Goal: Task Accomplishment & Management: Manage account settings

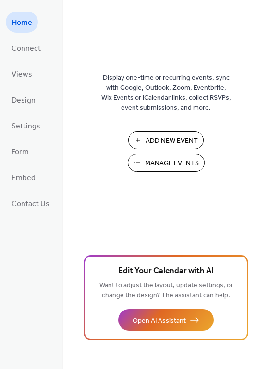
click at [160, 165] on span "Manage Events" at bounding box center [172, 164] width 54 height 10
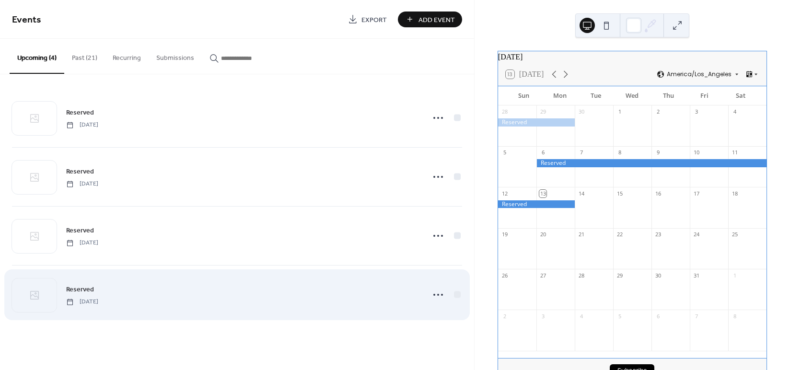
click at [235, 295] on div "Reserved [DATE]" at bounding box center [242, 295] width 352 height 22
click at [435, 295] on icon at bounding box center [438, 294] width 15 height 15
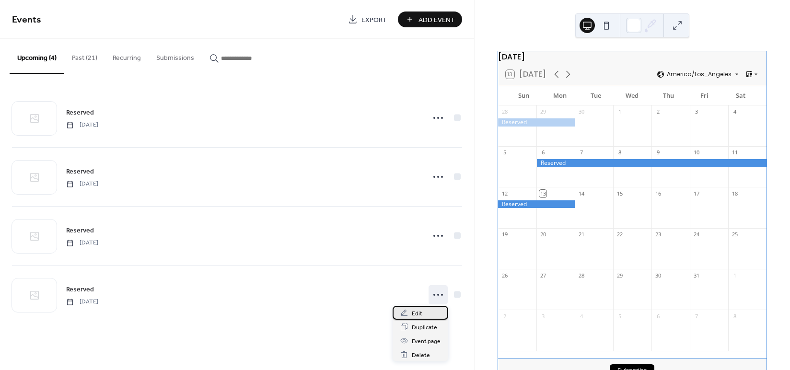
click at [420, 311] on span "Edit" at bounding box center [417, 314] width 11 height 10
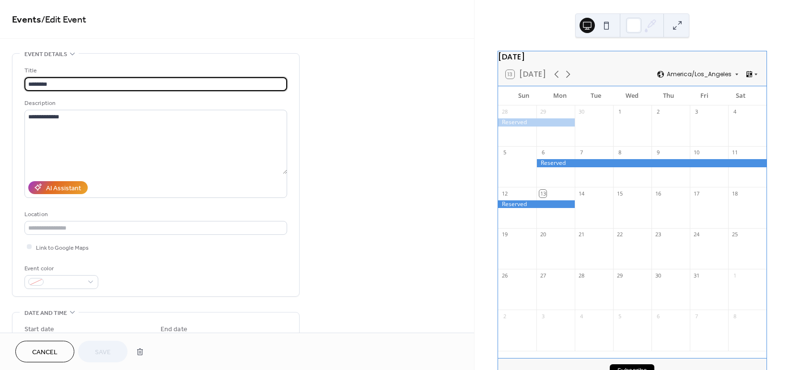
click at [46, 348] on span "Cancel" at bounding box center [44, 353] width 25 height 10
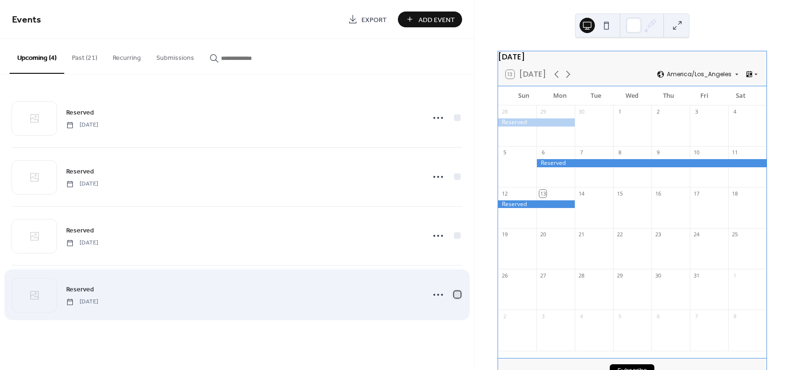
click at [458, 294] on div at bounding box center [457, 294] width 7 height 7
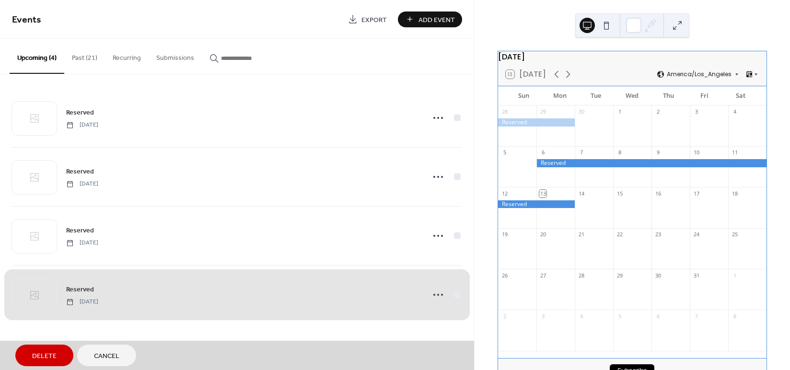
click at [32, 356] on span "Delete" at bounding box center [44, 356] width 24 height 10
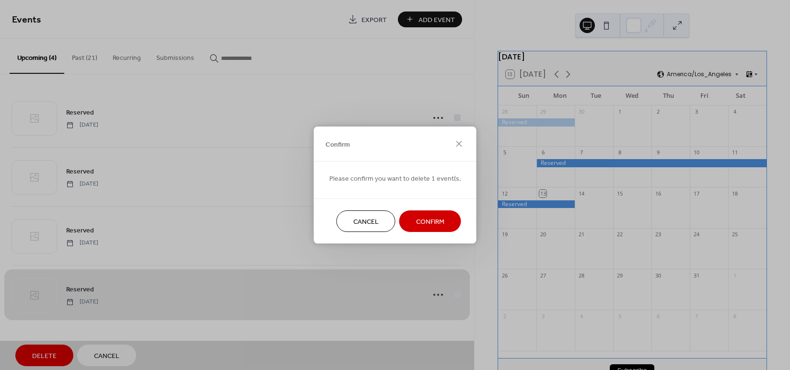
click at [426, 217] on span "Confirm" at bounding box center [430, 222] width 28 height 10
